Goal: Find specific page/section: Find specific page/section

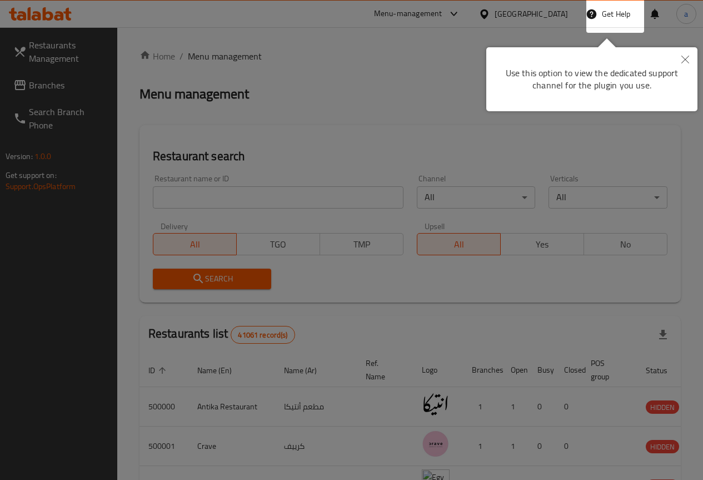
click at [435, 71] on div at bounding box center [351, 240] width 703 height 480
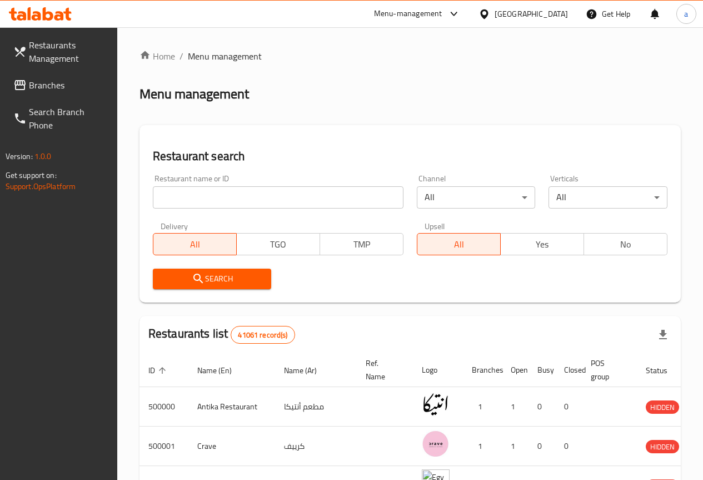
click at [490, 17] on icon at bounding box center [485, 14] width 12 height 12
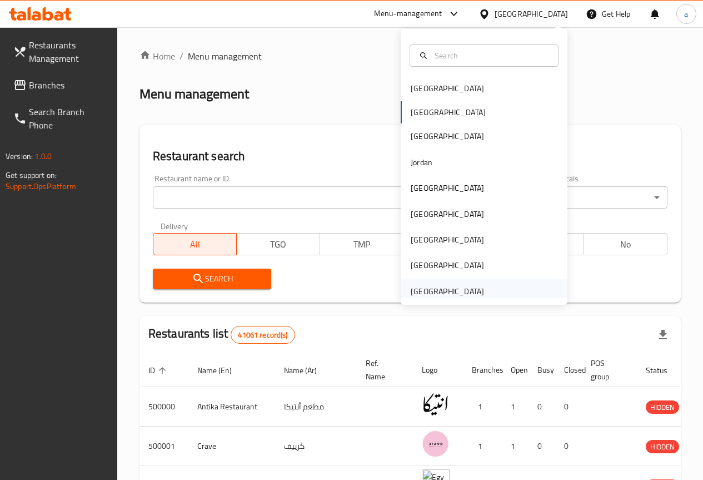
click at [456, 289] on div "[GEOGRAPHIC_DATA]" at bounding box center [447, 291] width 73 height 12
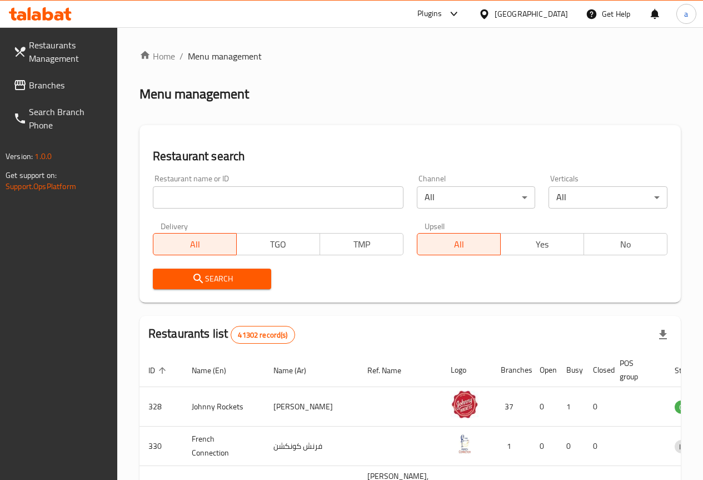
click at [50, 70] on link "Restaurants Management" at bounding box center [60, 52] width 113 height 40
